Goal: Task Accomplishment & Management: Manage account settings

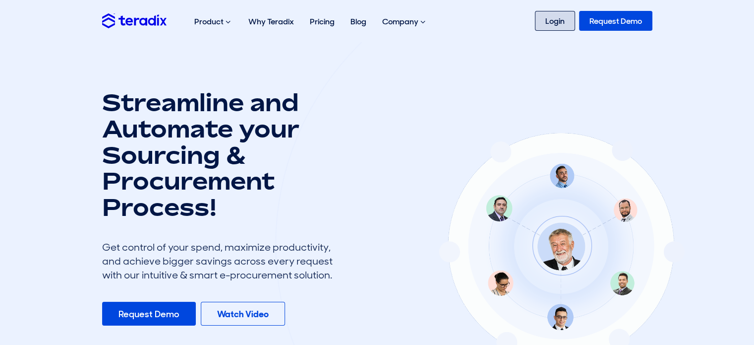
drag, startPoint x: 0, startPoint y: 0, endPoint x: 542, endPoint y: 12, distance: 542.6
click at [542, 12] on link "Login" at bounding box center [555, 21] width 40 height 20
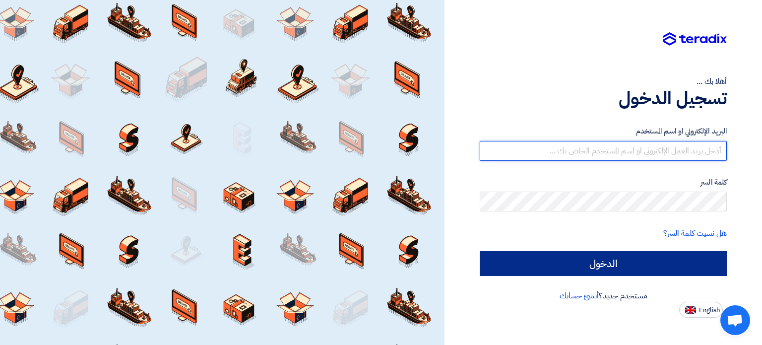
type input "[PERSON_NAME][EMAIL_ADDRESS][PERSON_NAME][DOMAIN_NAME]"
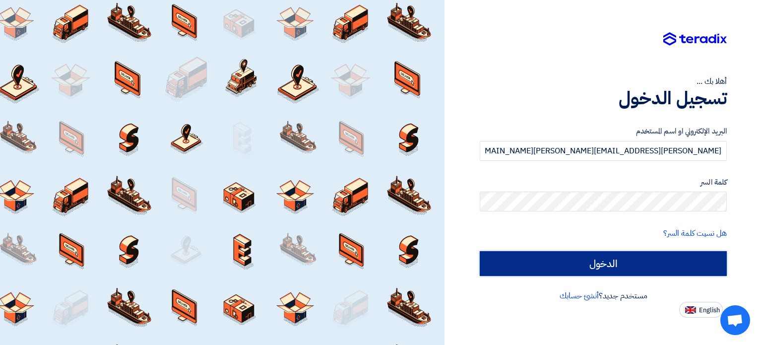
click at [563, 259] on input "الدخول" at bounding box center [602, 263] width 247 height 25
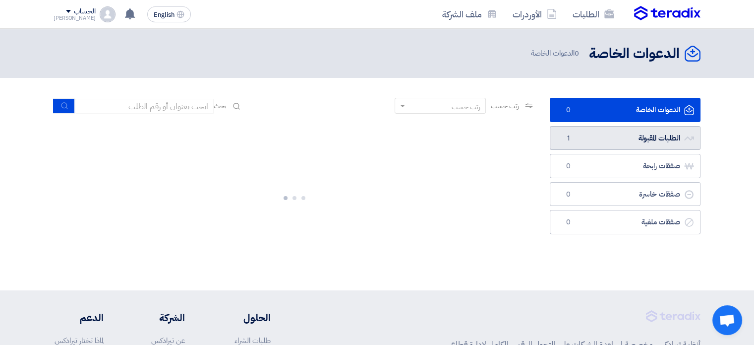
click at [593, 130] on link "الطلبات المقبولة الطلبات المقبولة 1" at bounding box center [625, 138] width 151 height 24
